Goal: Task Accomplishment & Management: Complete application form

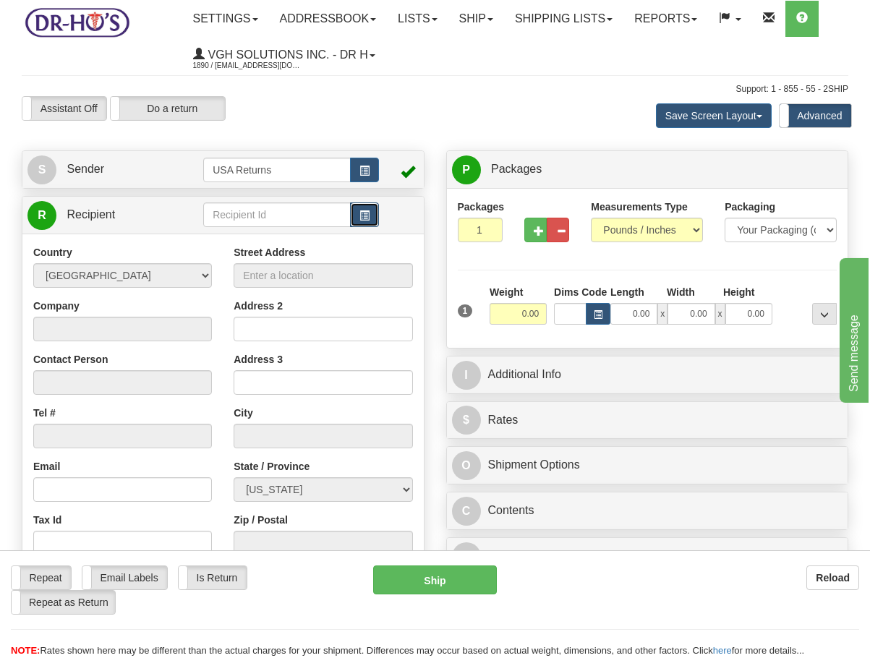
click at [362, 220] on span "button" at bounding box center [364, 215] width 10 height 9
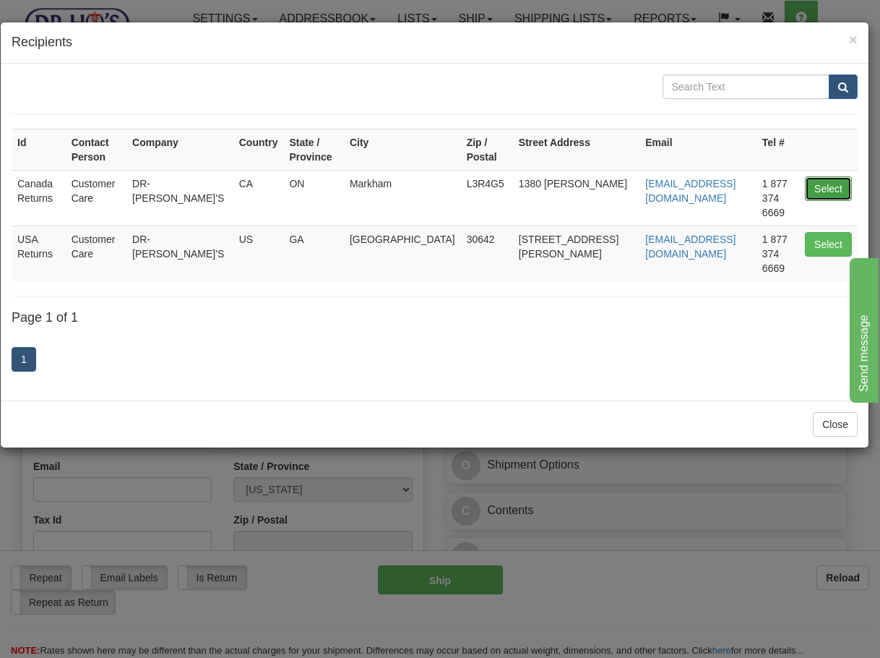
click at [836, 177] on button "Select" at bounding box center [828, 188] width 47 height 25
type input "Canada Returns"
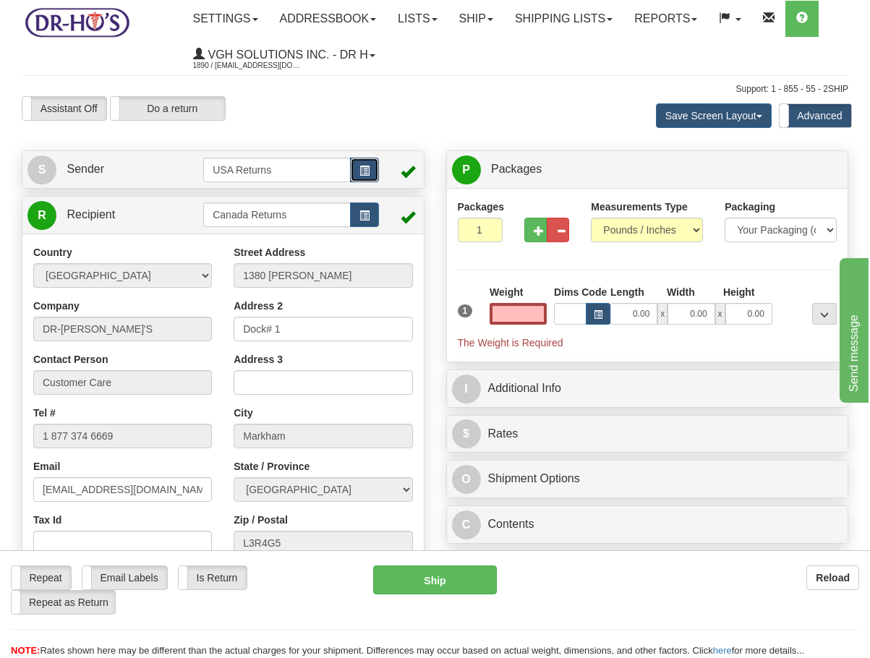
type input "0.00"
click at [364, 173] on span "button" at bounding box center [364, 170] width 10 height 9
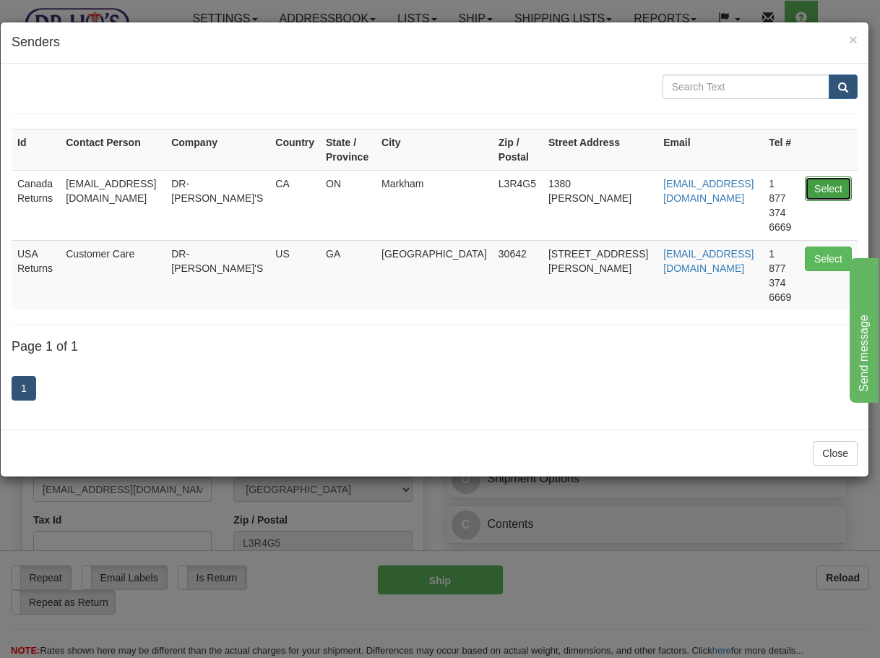
click at [848, 189] on button "Select" at bounding box center [828, 188] width 47 height 25
type input "Canada Returns"
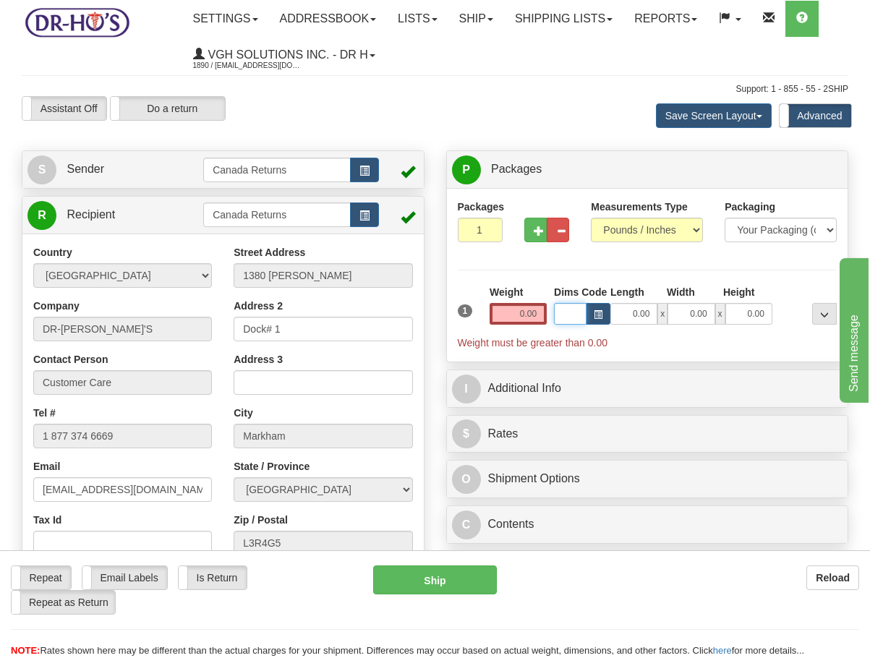
click at [554, 314] on input "Dims Code" at bounding box center [570, 314] width 33 height 22
click at [527, 327] on div "Weight 0.00" at bounding box center [518, 310] width 64 height 51
click at [529, 316] on input "0.00" at bounding box center [517, 314] width 57 height 22
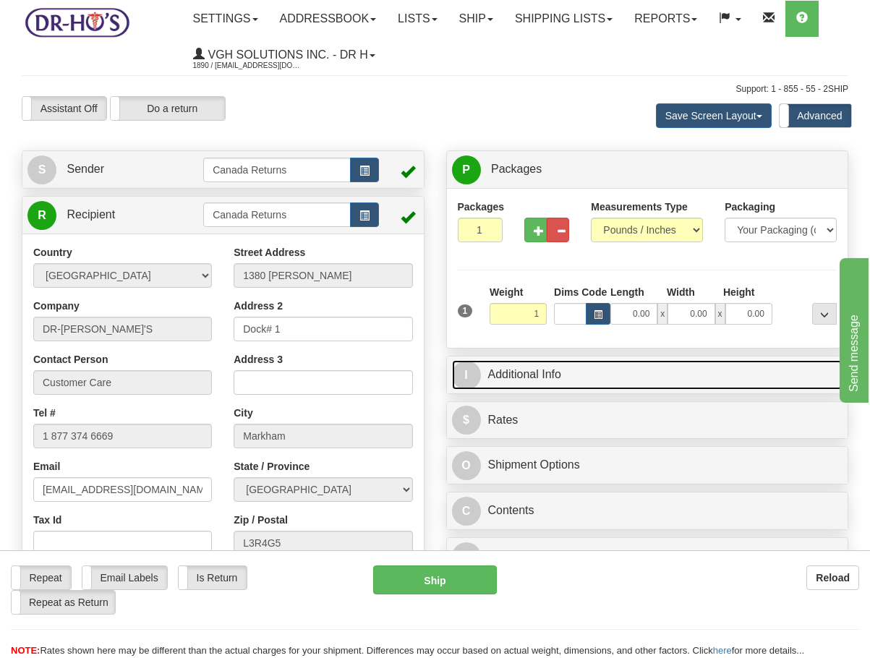
type input "1.00"
click at [533, 364] on link "I Additional Info" at bounding box center [647, 375] width 391 height 30
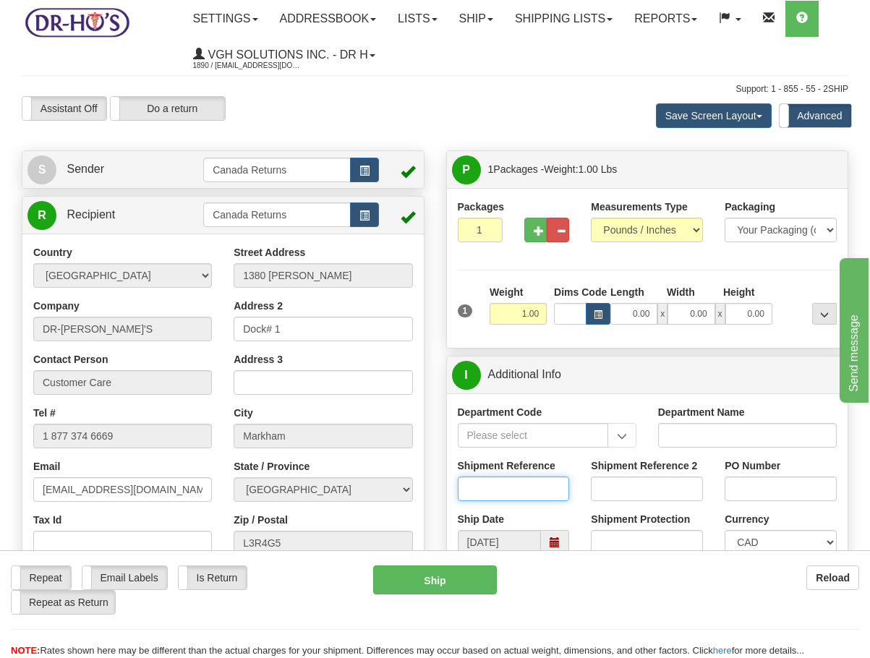
click at [513, 486] on input "Shipment Reference" at bounding box center [514, 488] width 112 height 25
click at [552, 536] on span at bounding box center [555, 542] width 28 height 25
type input "1"
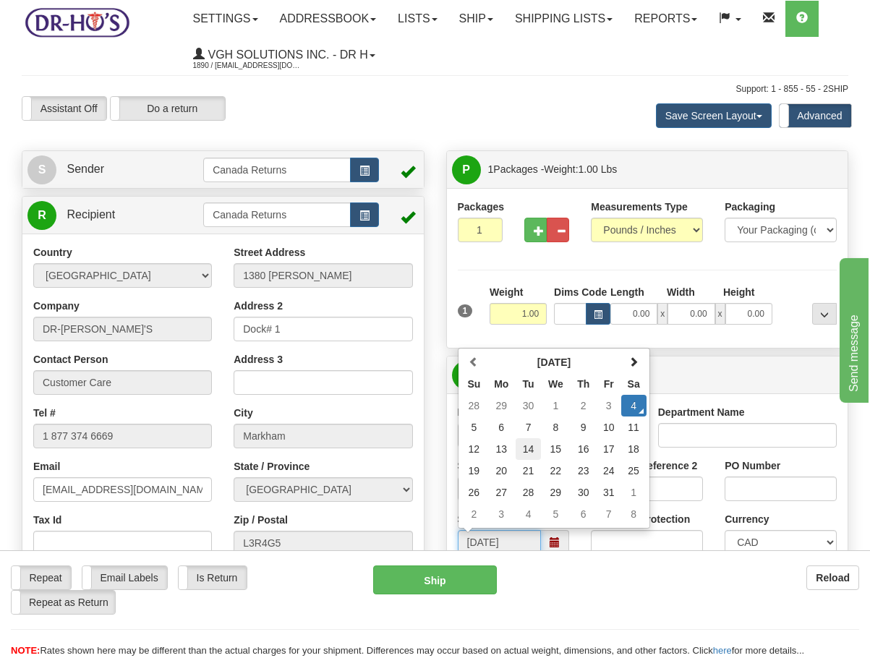
click at [526, 454] on td "14" at bounding box center [527, 449] width 25 height 22
type input "[DATE]"
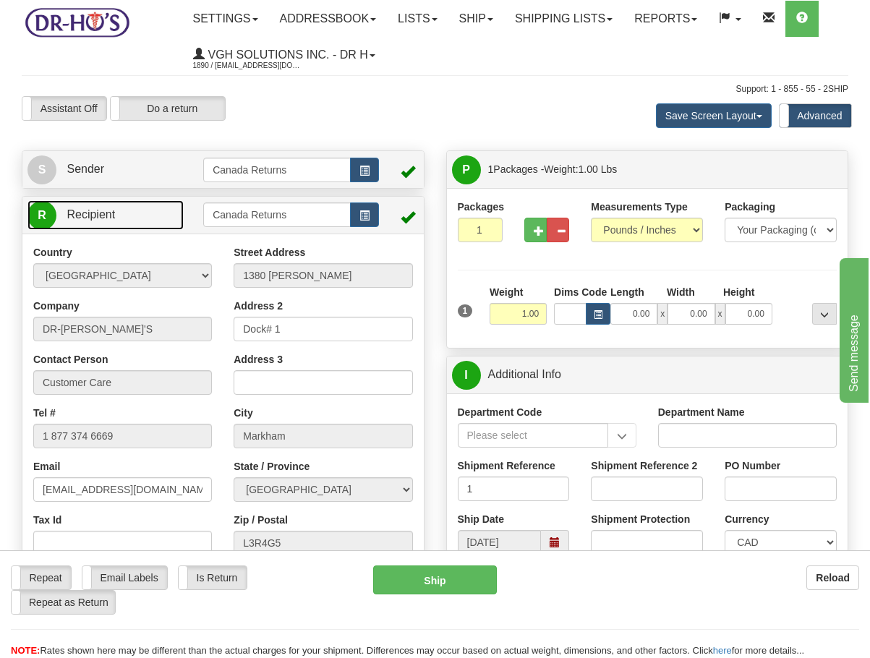
click at [173, 225] on link "R Recipient" at bounding box center [105, 215] width 156 height 30
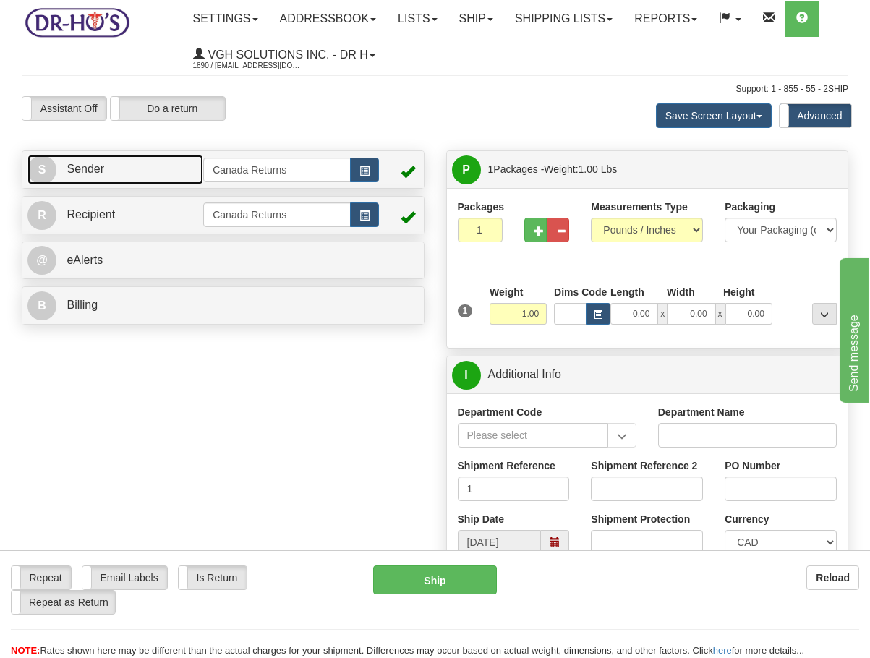
click at [179, 168] on link "S Sender" at bounding box center [115, 170] width 176 height 30
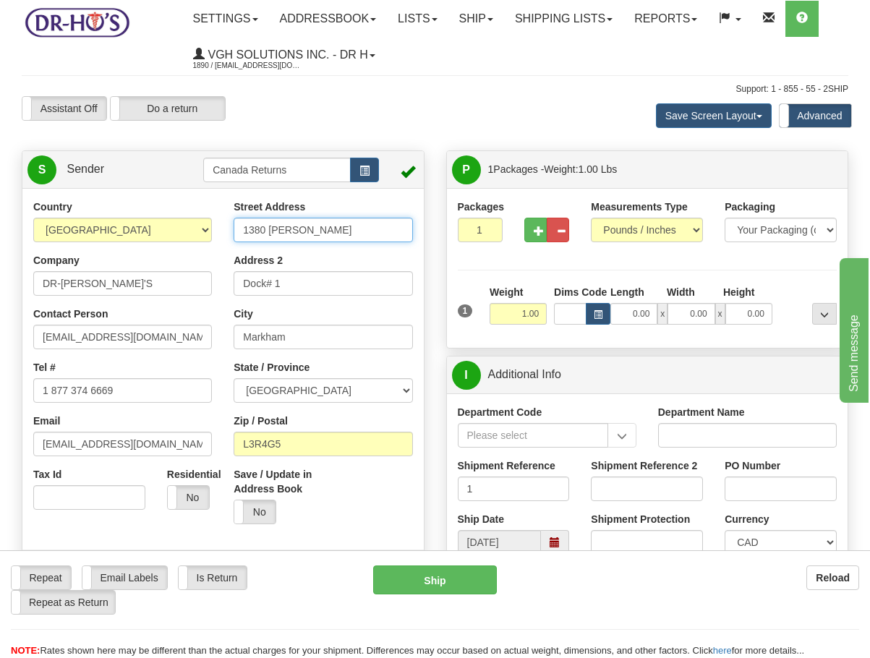
click at [320, 231] on input "1380 [PERSON_NAME]" at bounding box center [322, 230] width 179 height 25
paste input "76 Degrey Dr"
type input "76 Degrey Dr"
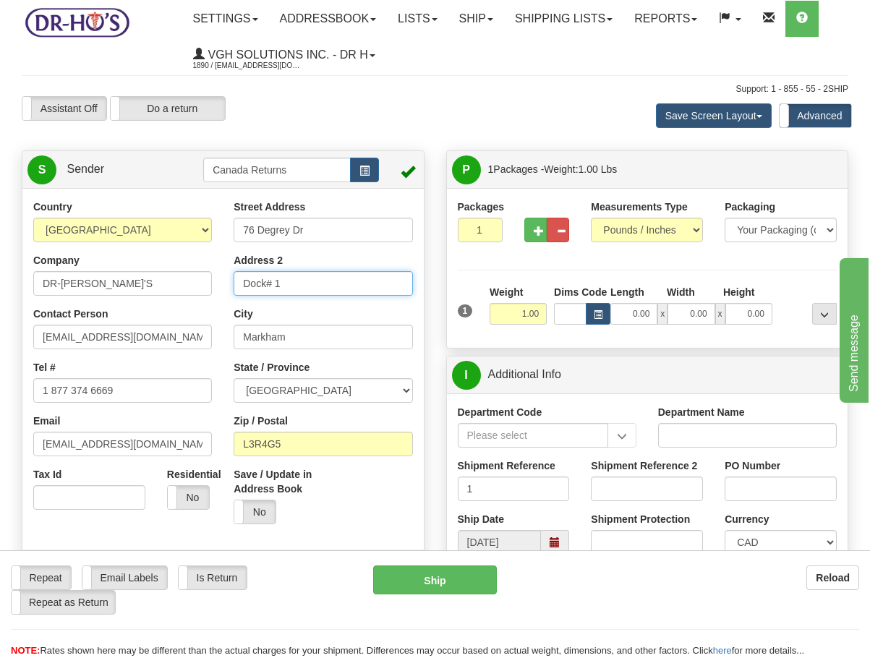
drag, startPoint x: 311, startPoint y: 286, endPoint x: 150, endPoint y: 290, distance: 161.2
click at [150, 290] on div "Country [GEOGRAPHIC_DATA] [GEOGRAPHIC_DATA] [GEOGRAPHIC_DATA] [GEOGRAPHIC_DATA]…" at bounding box center [222, 400] width 401 height 400
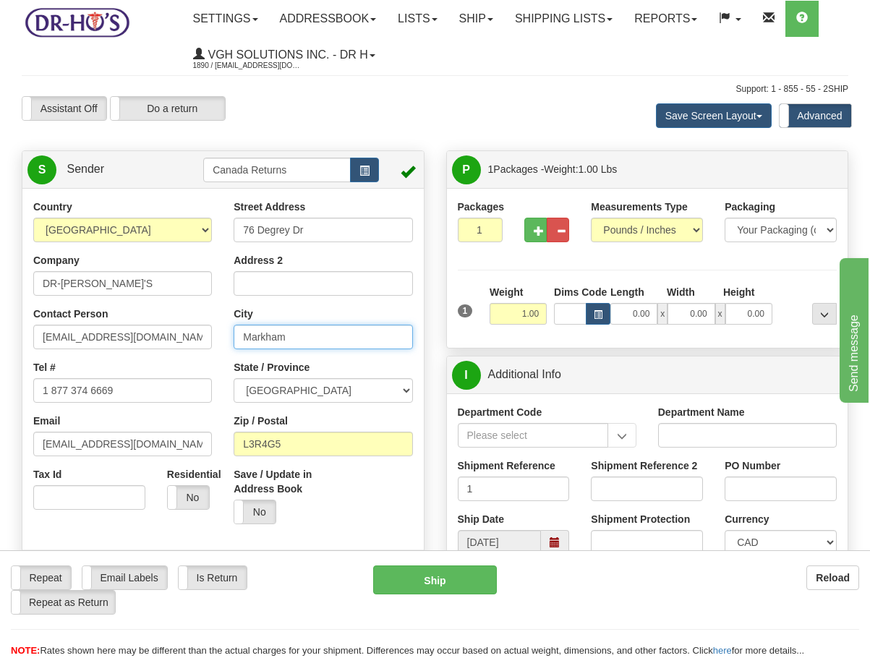
drag, startPoint x: 353, startPoint y: 325, endPoint x: 68, endPoint y: 307, distance: 285.3
click at [68, 307] on div "Country [GEOGRAPHIC_DATA] [GEOGRAPHIC_DATA] [GEOGRAPHIC_DATA] [GEOGRAPHIC_DATA]…" at bounding box center [222, 400] width 401 height 400
paste input "Brampton"
type input "Brampton"
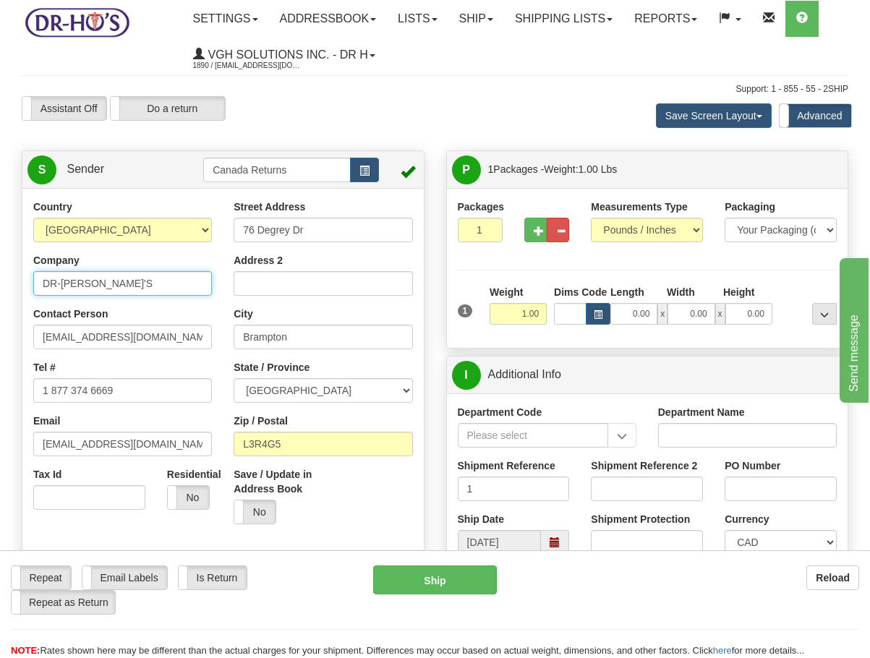
click at [111, 279] on input "DR-[PERSON_NAME]'S" at bounding box center [122, 283] width 179 height 25
paste input "[PERSON_NAME]"
type input "[PERSON_NAME]"
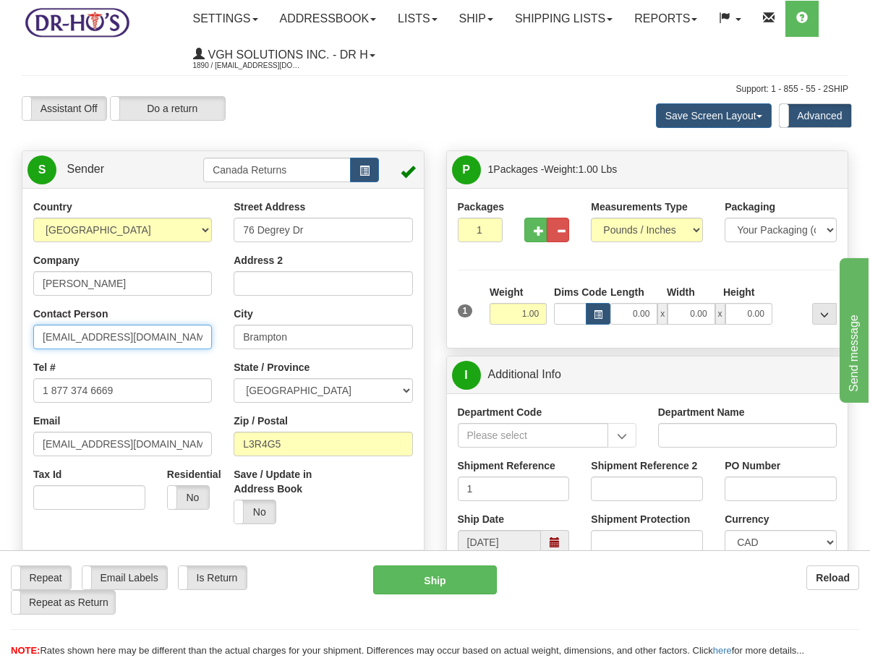
drag, startPoint x: 153, startPoint y: 335, endPoint x: -67, endPoint y: 323, distance: 220.8
click at [0, 323] on html "Training Course Close Toggle navigation Settings Shipping Preferences New Sende…" at bounding box center [435, 329] width 870 height 658
paste input "[PERSON_NAME]"
type input "[PERSON_NAME]"
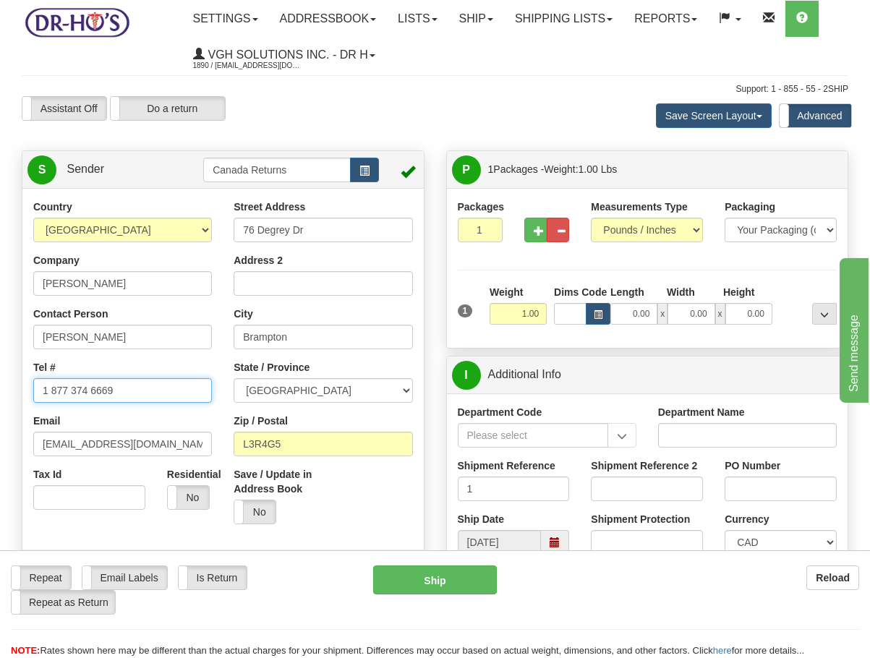
drag, startPoint x: 140, startPoint y: 389, endPoint x: -46, endPoint y: 389, distance: 185.8
click at [0, 389] on html "Training Course Close Toggle navigation Settings Shipping Preferences New Sende…" at bounding box center [435, 329] width 870 height 658
paste input "6476434454"
type input "6476434454"
drag, startPoint x: 147, startPoint y: 443, endPoint x: -31, endPoint y: 444, distance: 178.5
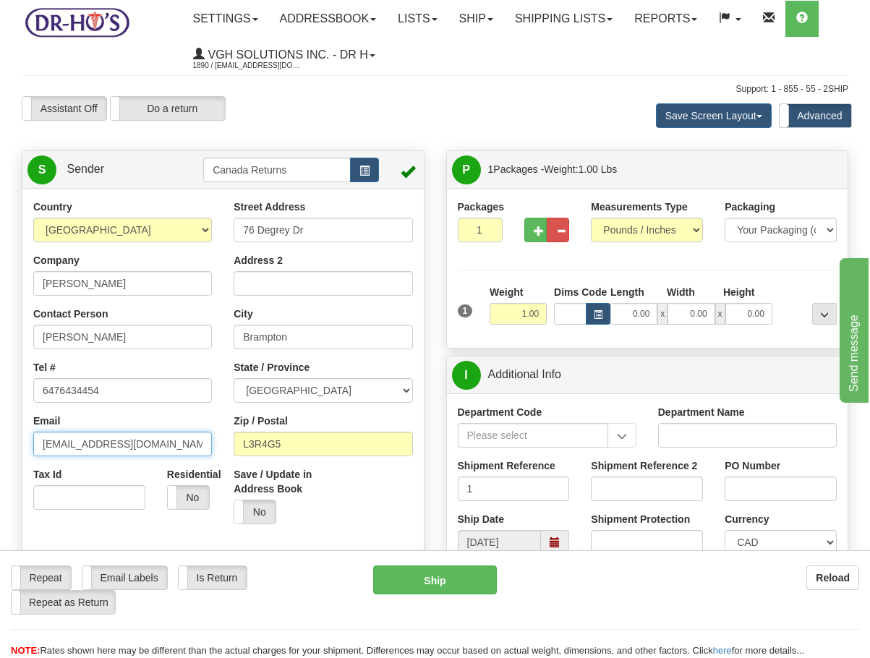
click at [0, 444] on html "Training Course Close Toggle navigation Settings Shipping Preferences New Sende…" at bounding box center [435, 329] width 870 height 658
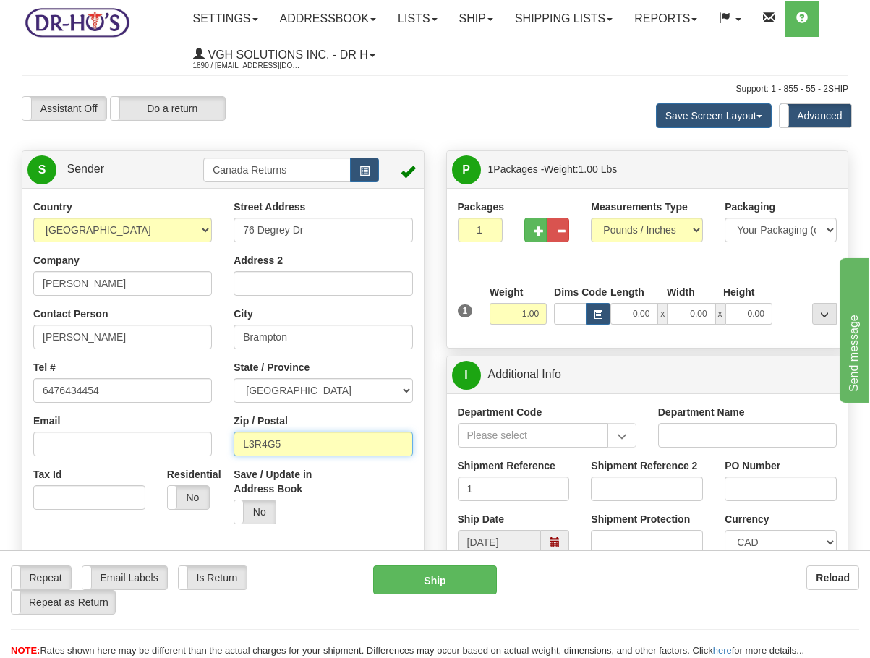
drag, startPoint x: 301, startPoint y: 447, endPoint x: 182, endPoint y: 441, distance: 119.4
click at [182, 441] on div "Country [GEOGRAPHIC_DATA] [GEOGRAPHIC_DATA] [GEOGRAPHIC_DATA] [GEOGRAPHIC_DATA]…" at bounding box center [222, 400] width 401 height 400
paste input "6P3X"
type input "L6P3X5"
click at [432, 468] on div at bounding box center [223, 382] width 423 height 365
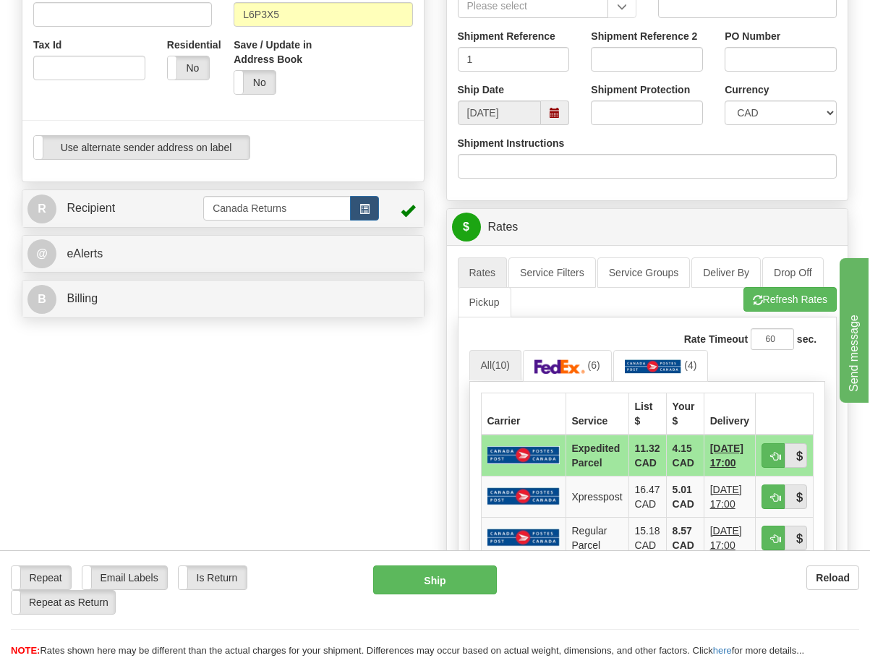
scroll to position [434, 0]
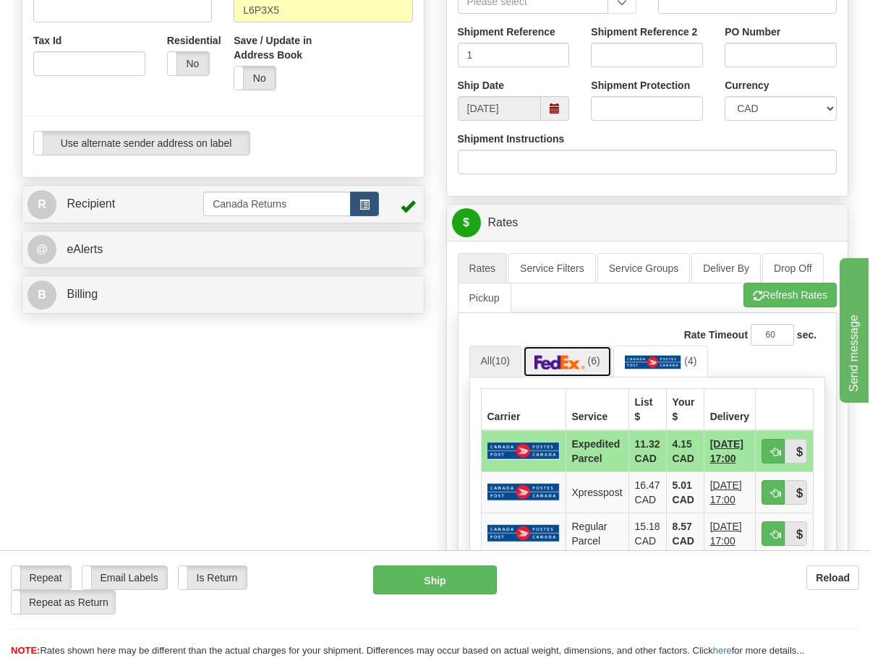
click at [591, 371] on link "(6)" at bounding box center [567, 361] width 89 height 31
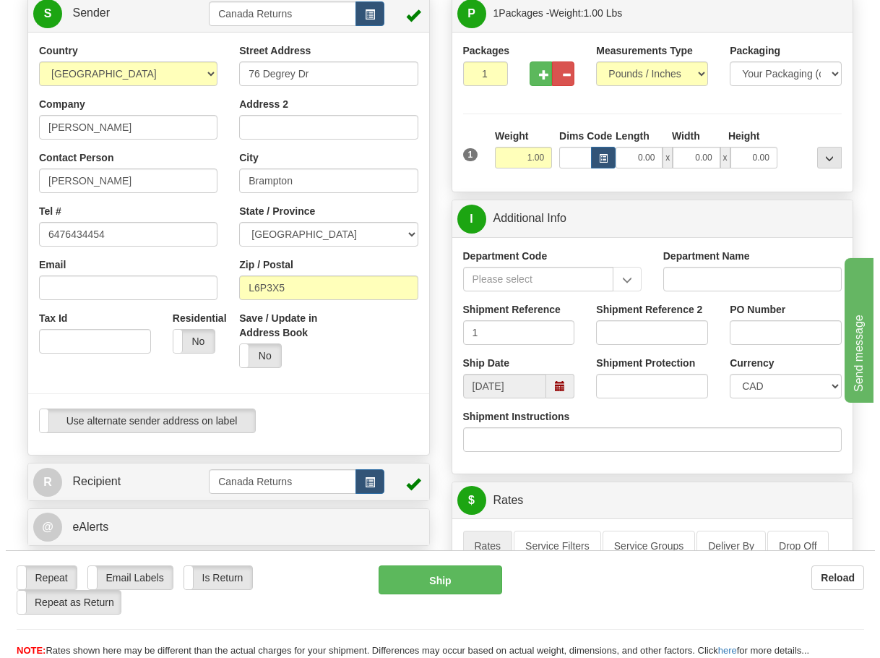
scroll to position [145, 0]
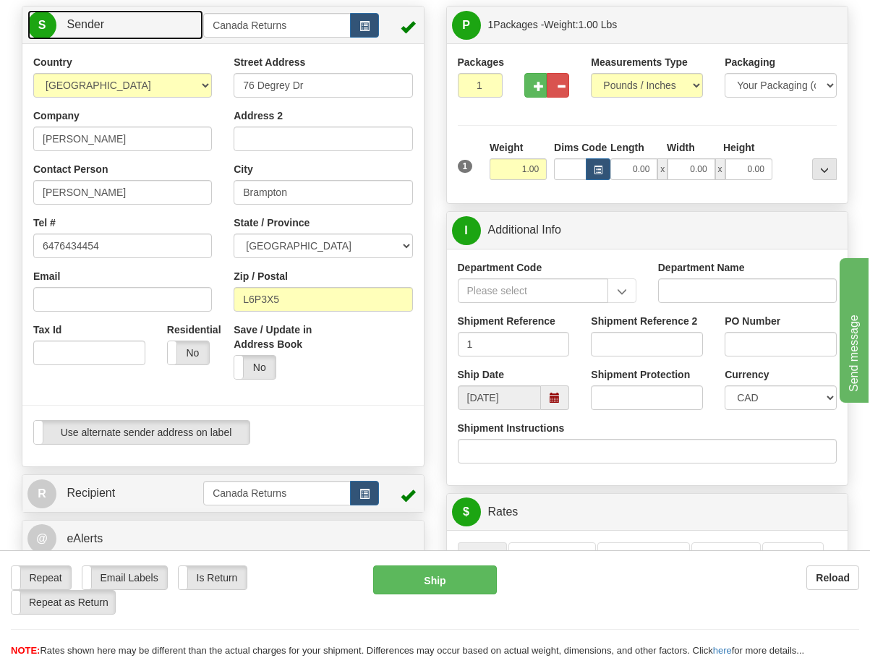
click at [158, 35] on link "S Sender" at bounding box center [115, 25] width 176 height 30
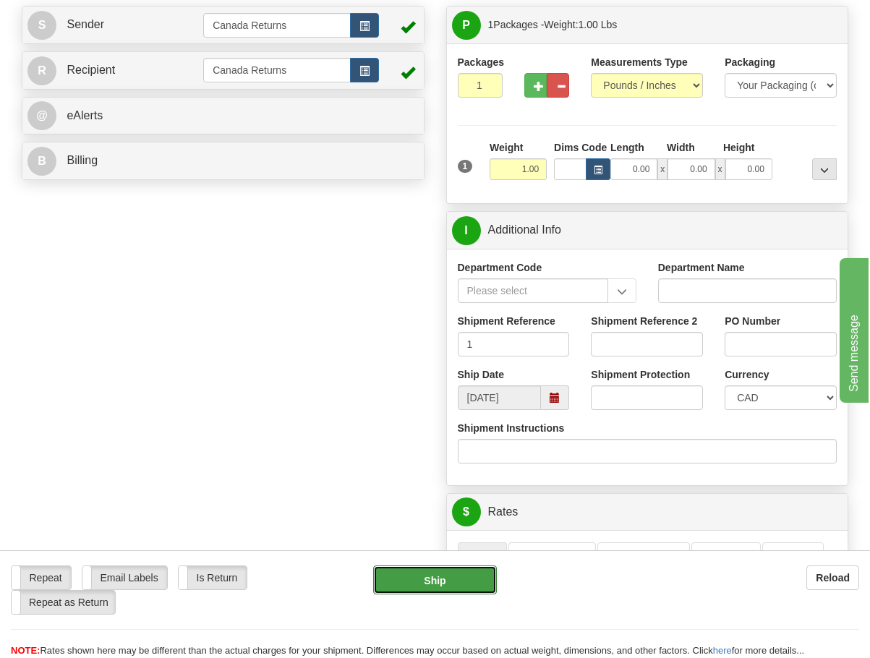
click at [432, 579] on button "Ship" at bounding box center [435, 579] width 124 height 29
type input "20"
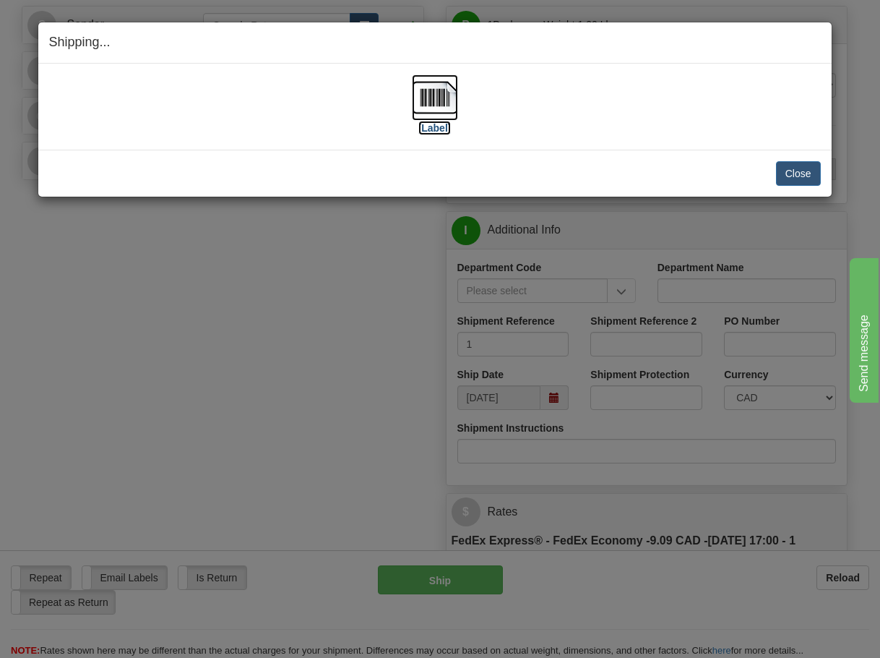
click at [443, 97] on img at bounding box center [435, 97] width 46 height 46
